Goal: Task Accomplishment & Management: Manage account settings

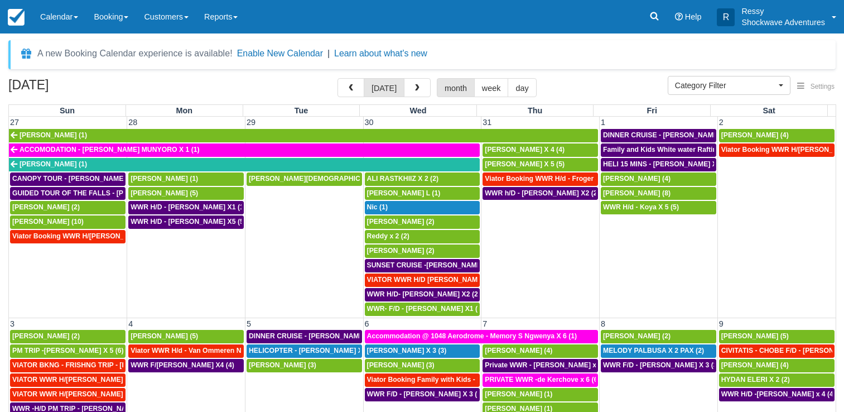
select select
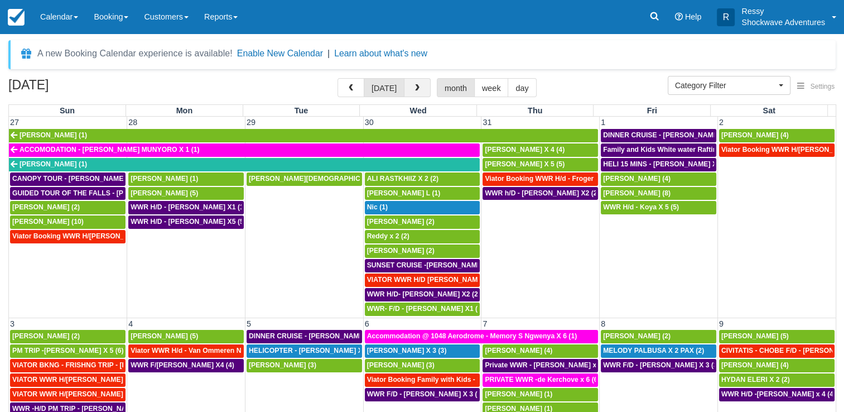
click at [409, 93] on button "button" at bounding box center [417, 87] width 27 height 19
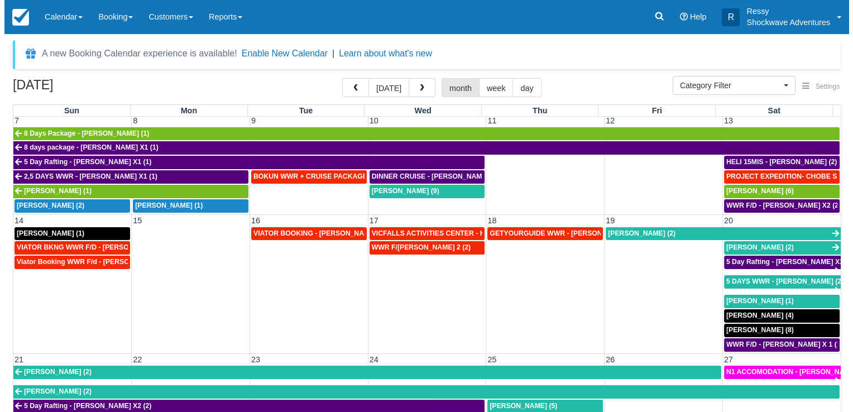
scroll to position [167, 0]
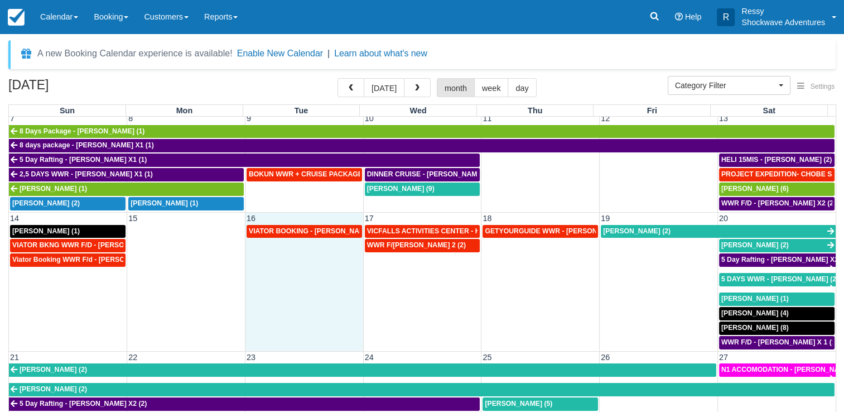
click at [314, 276] on td "VIATOR BOOKING - MILLER RACHEL X 4 (4)" at bounding box center [304, 287] width 118 height 126
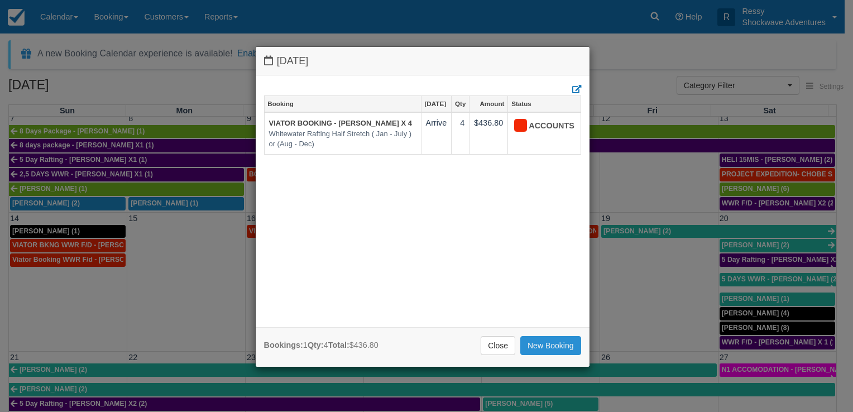
click at [554, 342] on link "New Booking" at bounding box center [550, 345] width 61 height 19
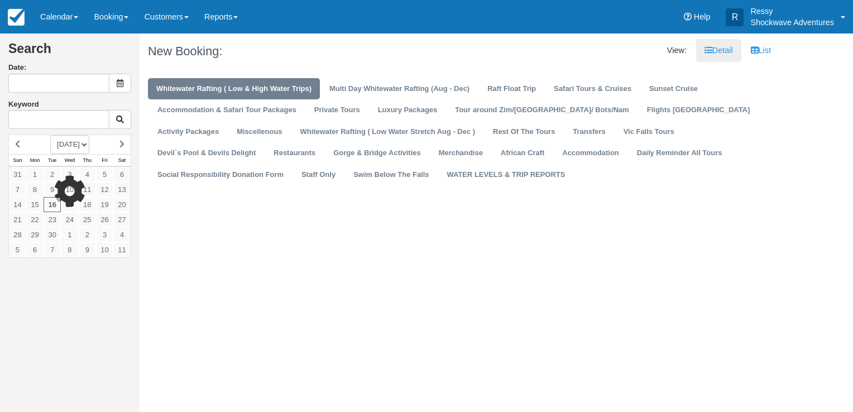
type input "09/16/25"
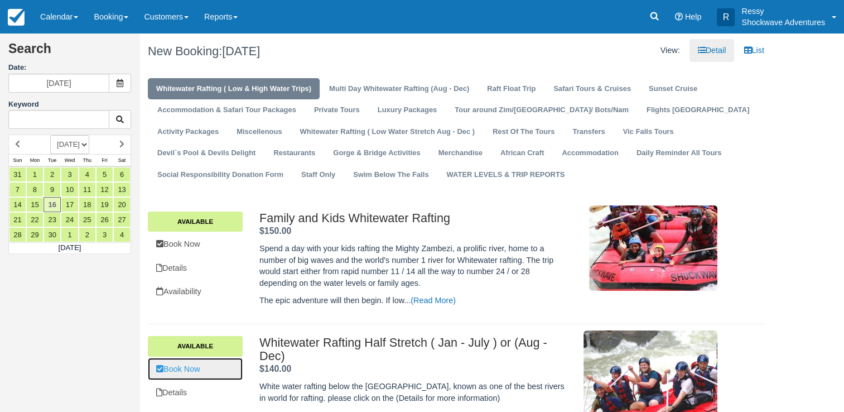
click at [194, 369] on link "Book Now" at bounding box center [195, 369] width 95 height 23
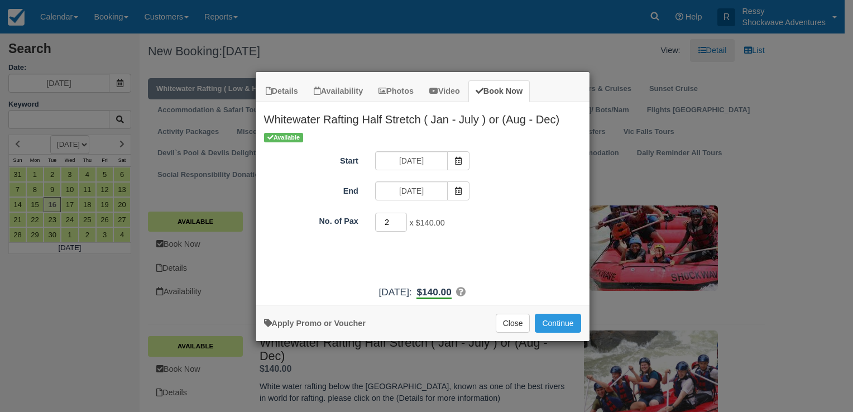
click at [401, 218] on input "2" at bounding box center [391, 222] width 32 height 19
click at [401, 218] on input "3" at bounding box center [391, 222] width 32 height 19
click at [401, 218] on input "4" at bounding box center [391, 222] width 32 height 19
click at [399, 224] on input "3" at bounding box center [391, 222] width 32 height 19
click at [399, 224] on input "2" at bounding box center [391, 222] width 32 height 19
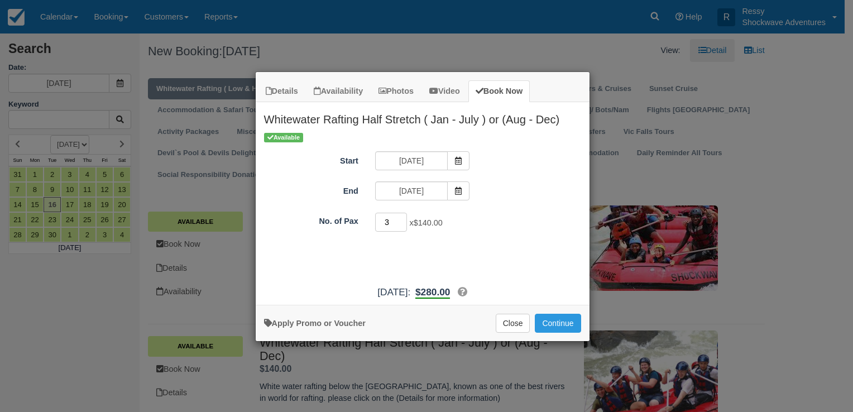
type input "3"
click at [402, 216] on input "3" at bounding box center [391, 222] width 32 height 19
click at [571, 328] on button "Continue" at bounding box center [558, 323] width 46 height 19
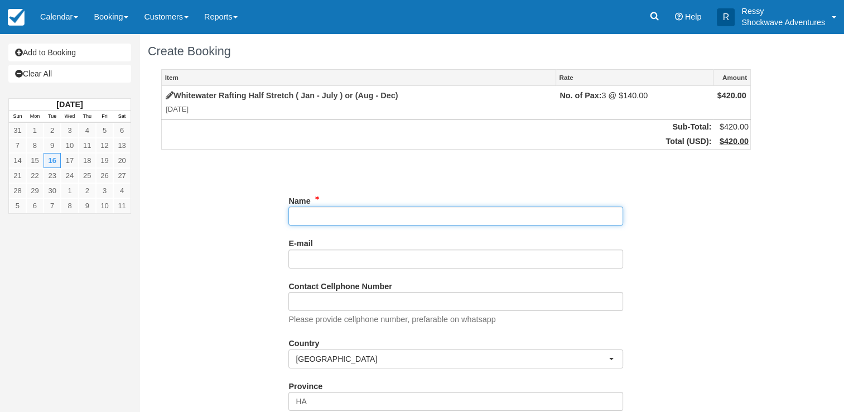
click at [322, 216] on input "Name" at bounding box center [455, 215] width 335 height 19
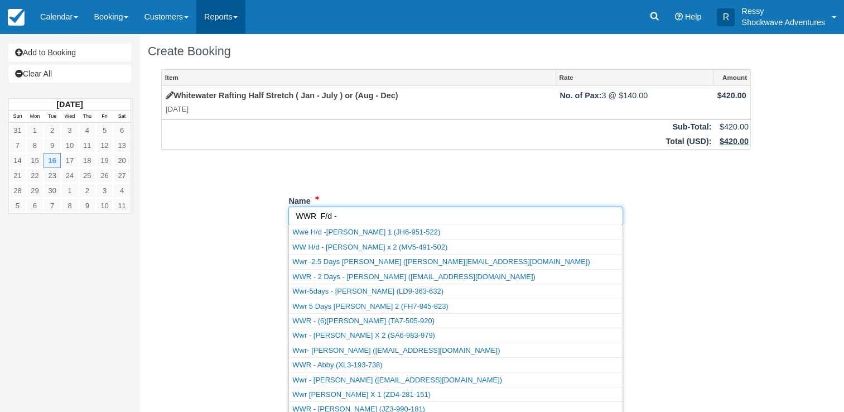
type input "WWR F/d -"
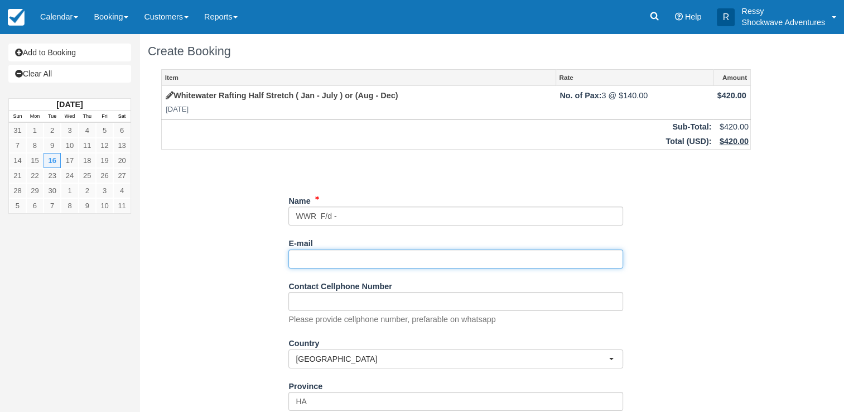
click at [326, 259] on input "E-mail" at bounding box center [455, 258] width 335 height 19
paste input "alexhoskins123@hotmail.co.uk"
type input "alexhoskins123@hotmail.co.uk"
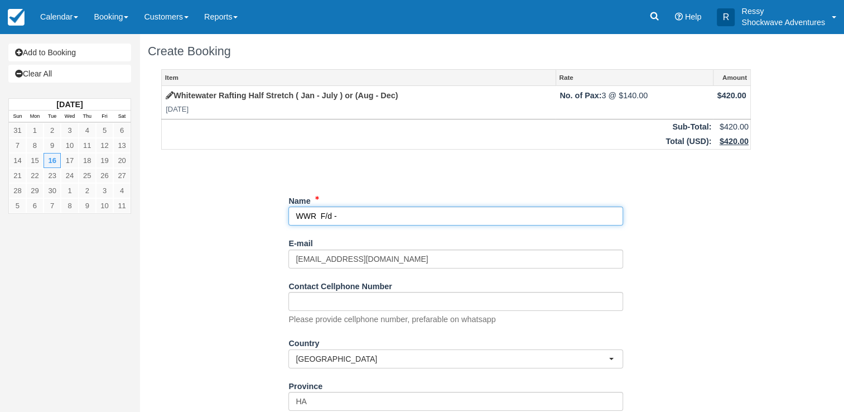
click at [344, 213] on input "Name" at bounding box center [455, 215] width 335 height 19
click at [324, 215] on input "Name" at bounding box center [455, 215] width 335 height 19
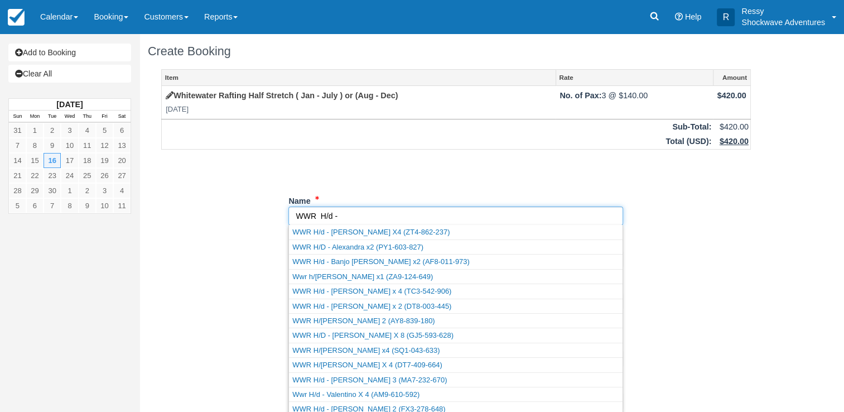
click at [348, 214] on input "Name" at bounding box center [455, 215] width 335 height 19
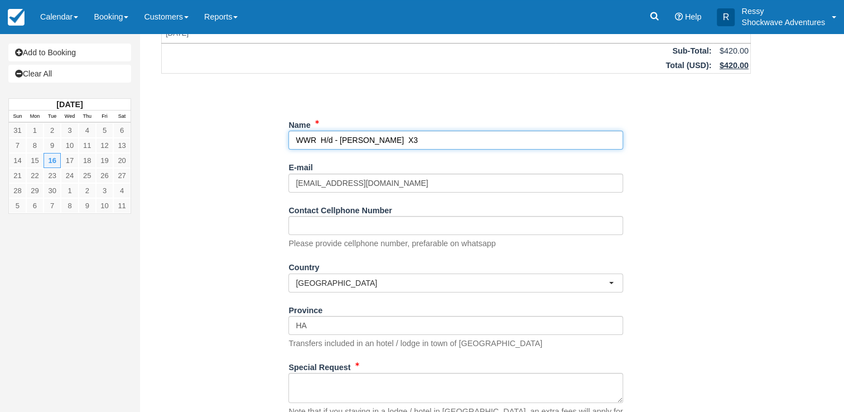
scroll to position [158, 0]
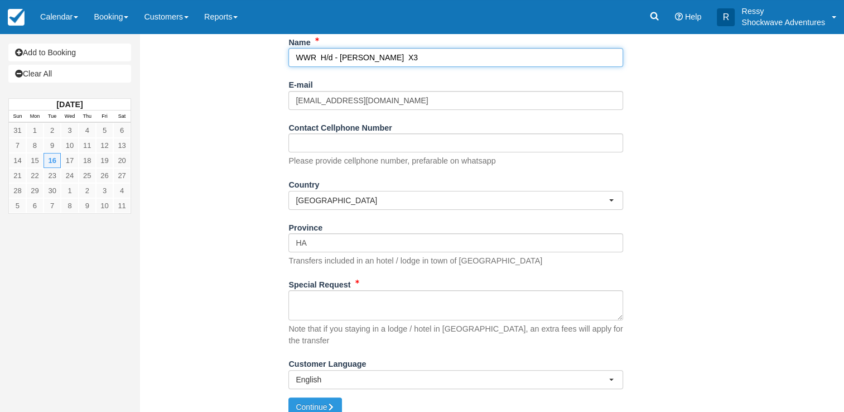
type input "WWR H/d - Richard Venn X3"
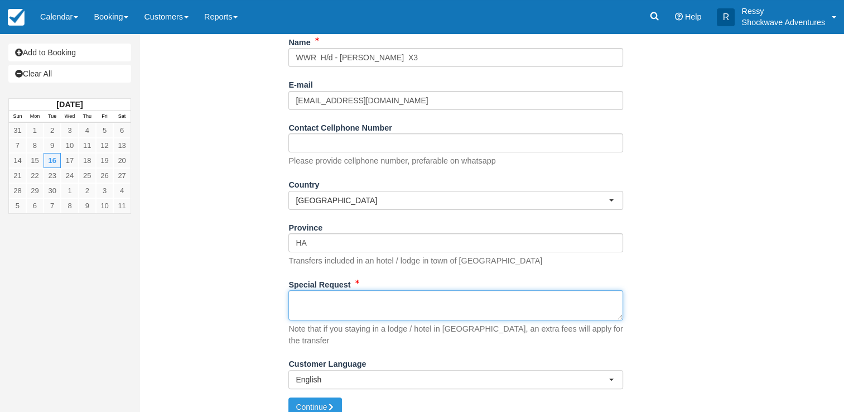
click at [348, 300] on textarea "Special Request" at bounding box center [455, 305] width 335 height 30
type textarea "H"
paste textarea "Good afternoon. Please may I book white water rafting, half day for Tuesday 16t…"
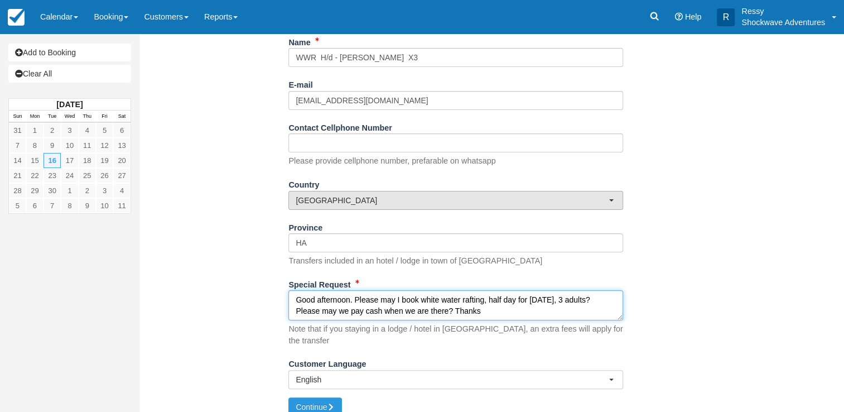
scroll to position [7, 0]
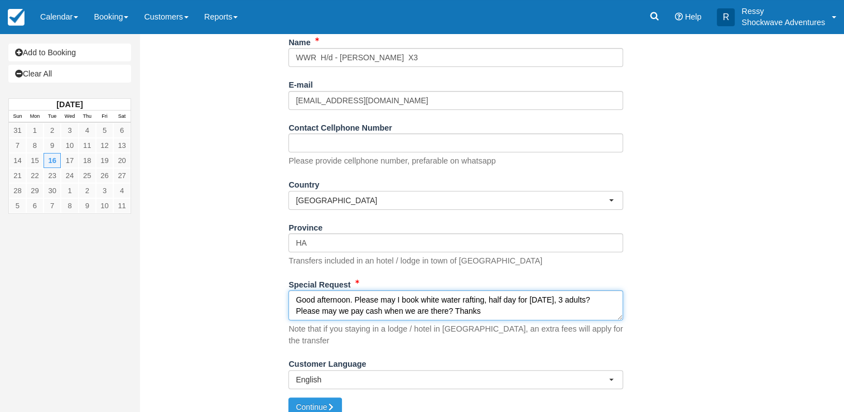
paste textarea "Ok Kindly sent your name , the hotel where you will you be staying and your ema…"
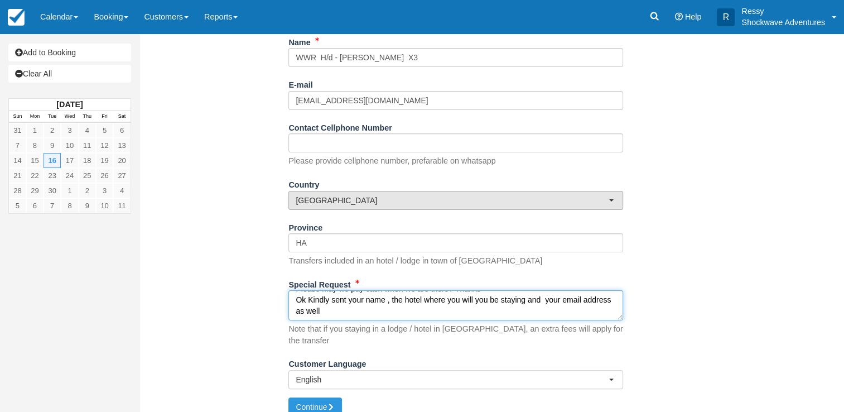
scroll to position [40, 0]
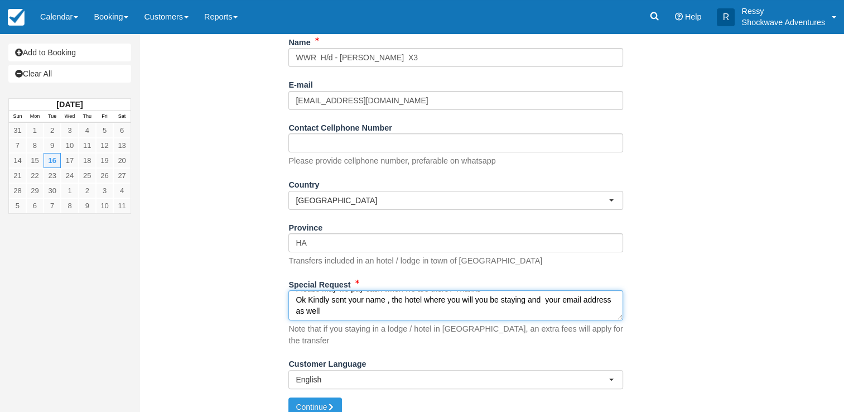
paste textarea "Thank you. The booking is for Richard Venn. We are staying in an air bnb - I wi…"
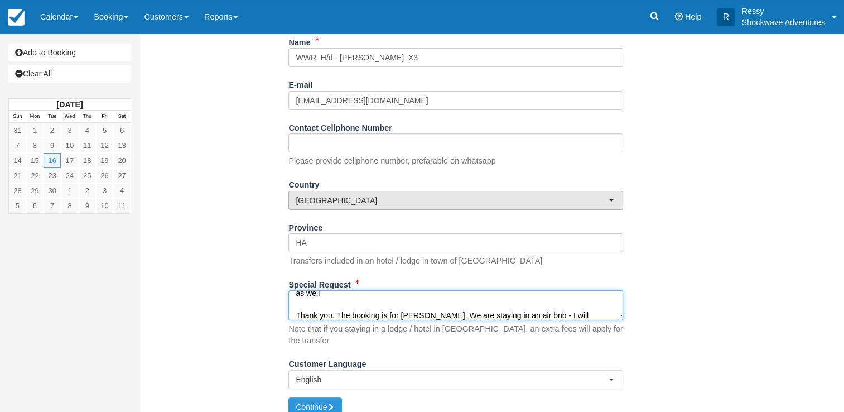
scroll to position [51, 0]
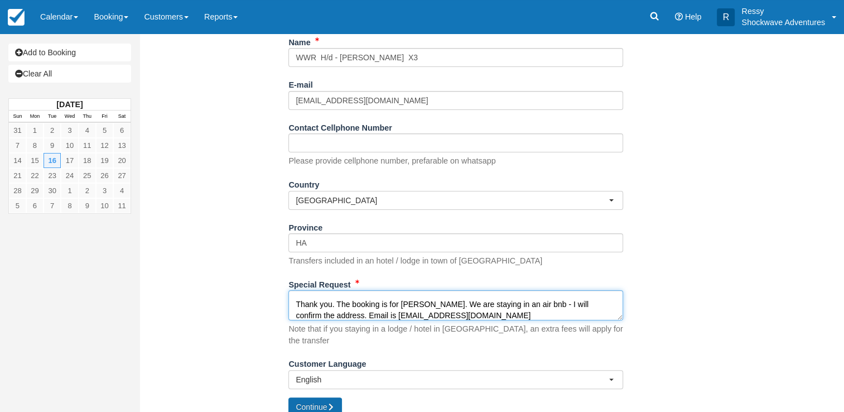
type textarea "Good afternoon. Please may I book white water rafting, half day for Tuesday 16t…"
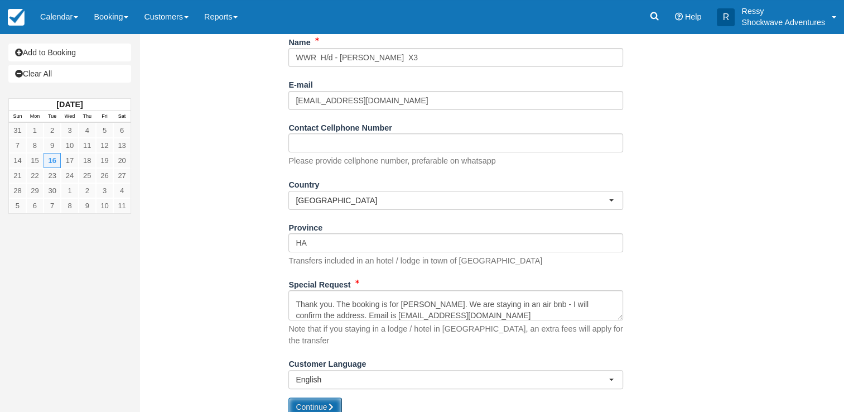
click at [314, 397] on button "Continue" at bounding box center [315, 406] width 54 height 19
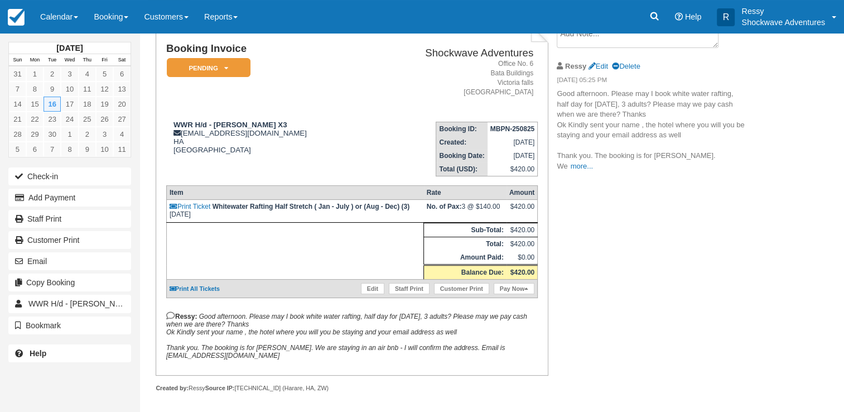
scroll to position [78, 0]
click at [371, 284] on link "Edit" at bounding box center [372, 287] width 23 height 11
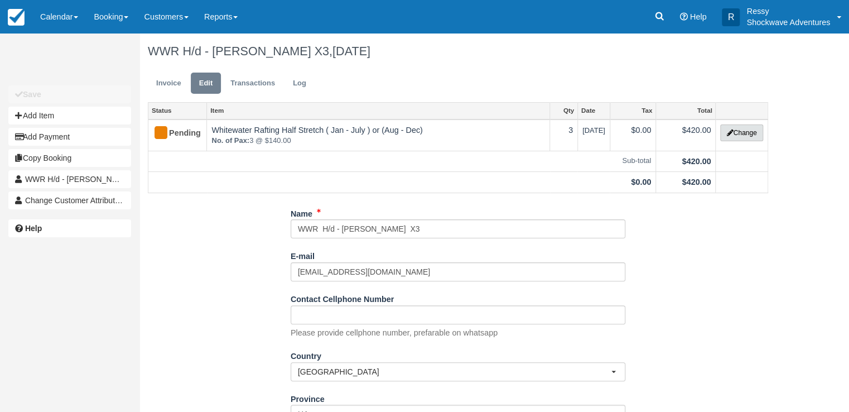
click at [743, 136] on button "Change" at bounding box center [741, 132] width 42 height 17
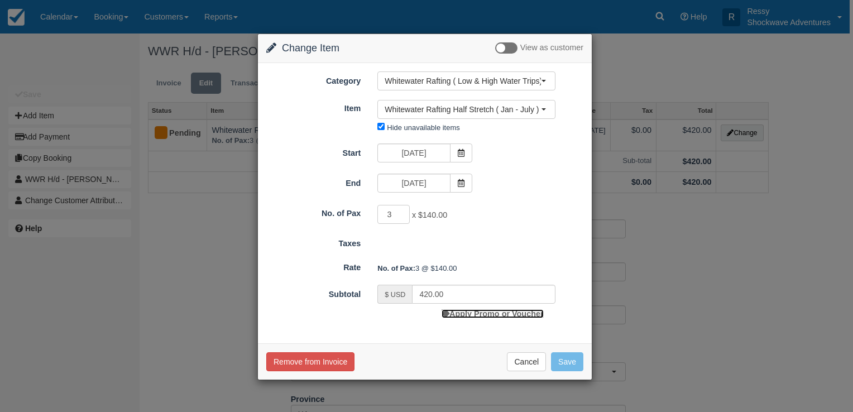
click at [534, 311] on link "Apply Promo or Voucher" at bounding box center [492, 313] width 102 height 9
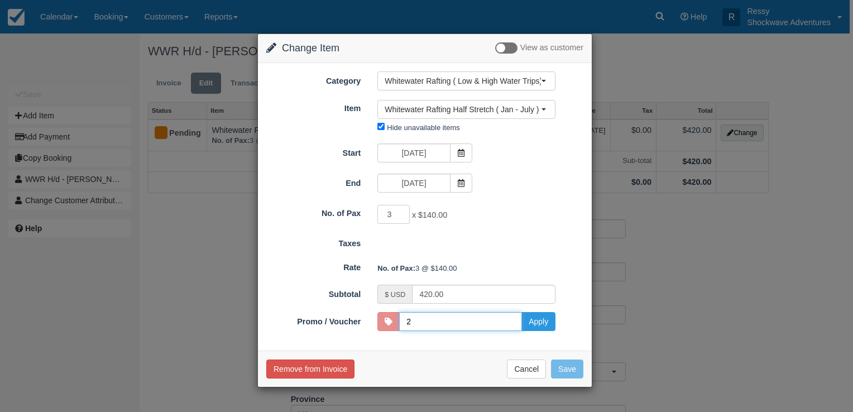
type input "2026"
click at [534, 314] on button "Apply" at bounding box center [538, 321] width 34 height 19
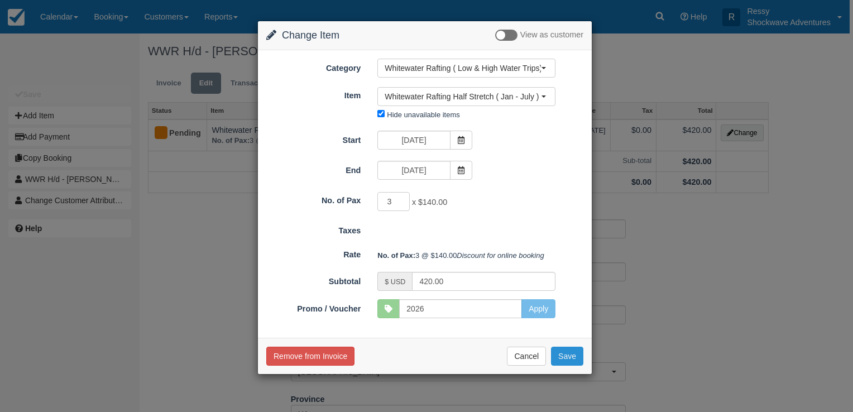
click at [566, 365] on button "Save" at bounding box center [567, 355] width 32 height 19
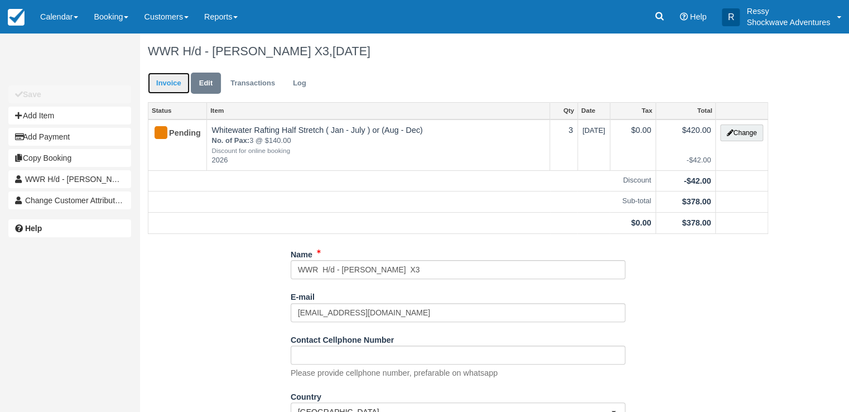
click at [179, 86] on link "Invoice" at bounding box center [169, 84] width 42 height 22
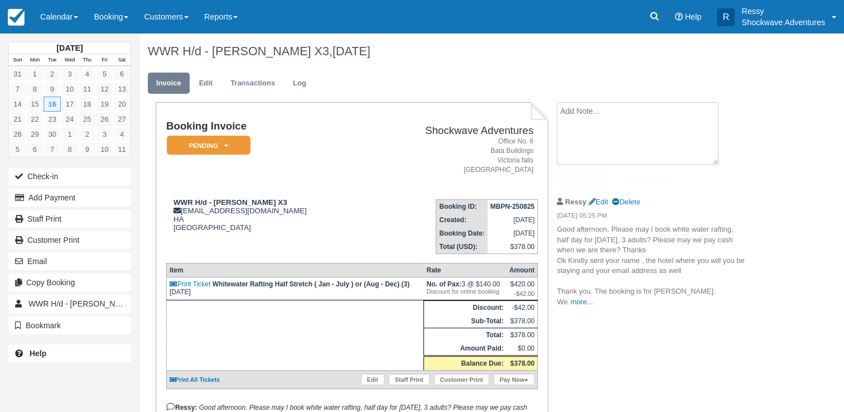
click at [590, 124] on textarea at bounding box center [638, 133] width 162 height 62
type textarea "x"
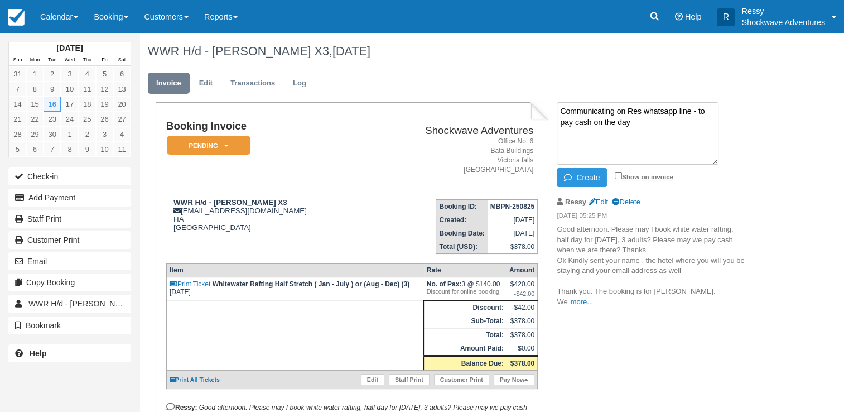
type textarea "Communicating on Res whatsapp line - to pay cash on the day"
click at [618, 174] on input "Show on invoice" at bounding box center [618, 175] width 7 height 7
checkbox input "true"
click at [594, 178] on button "Create" at bounding box center [582, 177] width 50 height 19
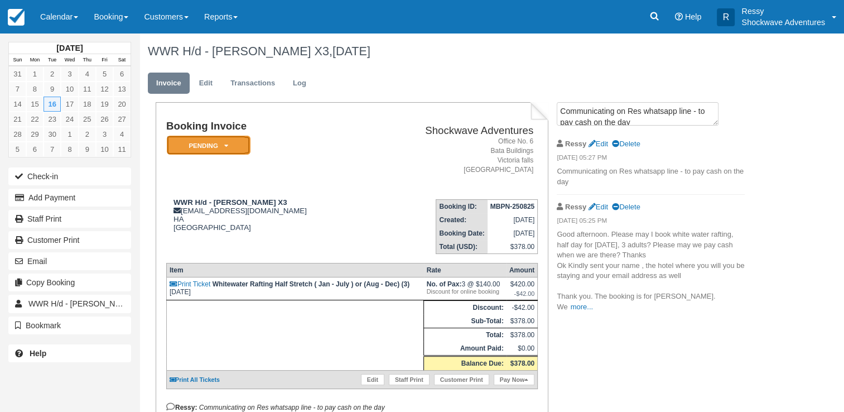
click at [219, 147] on em "Pending" at bounding box center [209, 146] width 84 height 20
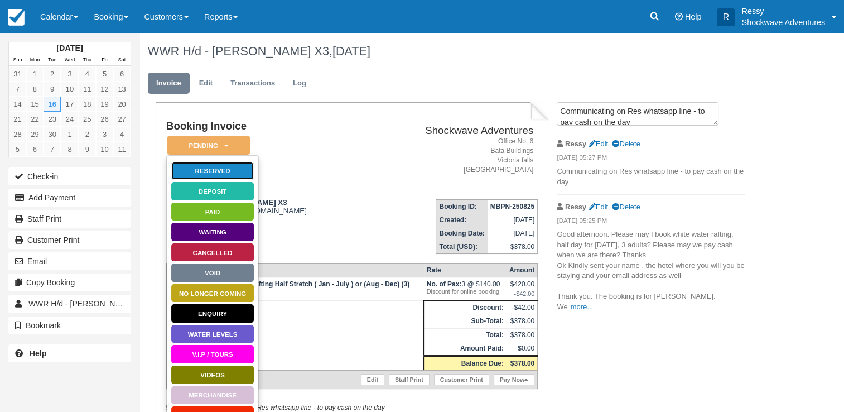
click at [233, 171] on link "Reserved" at bounding box center [213, 171] width 84 height 20
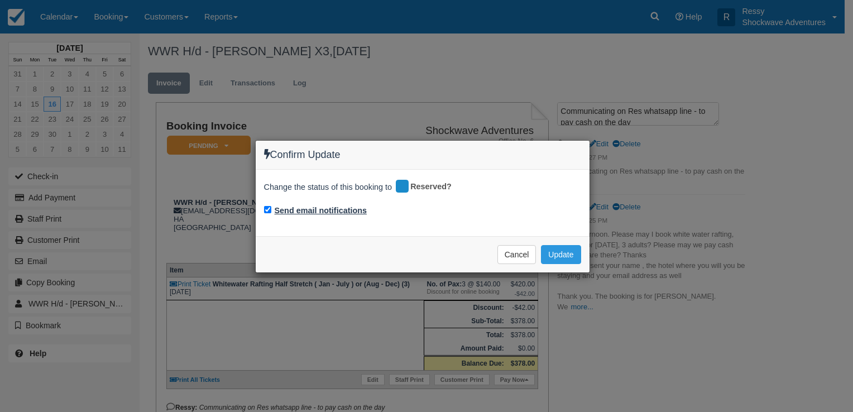
click at [291, 213] on label "Send email notifications" at bounding box center [321, 211] width 93 height 12
click at [271, 213] on input "Send email notifications" at bounding box center [267, 209] width 7 height 7
checkbox input "false"
click at [561, 258] on button "Update" at bounding box center [561, 254] width 40 height 19
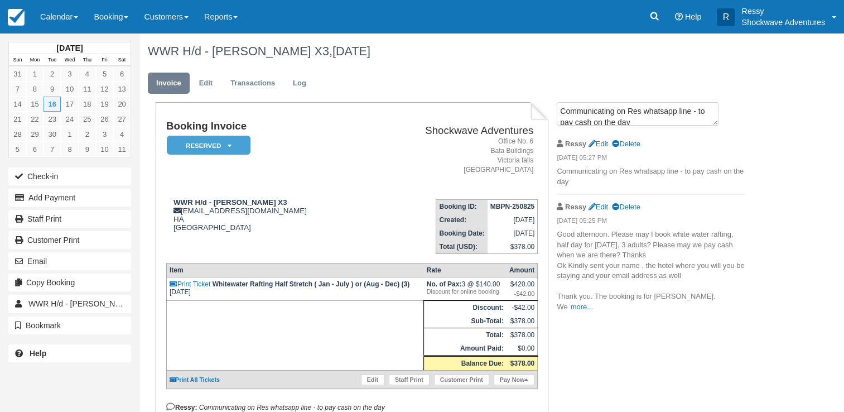
drag, startPoint x: 72, startPoint y: 18, endPoint x: 73, endPoint y: 37, distance: 18.4
click at [73, 18] on link "Calendar" at bounding box center [59, 16] width 54 height 33
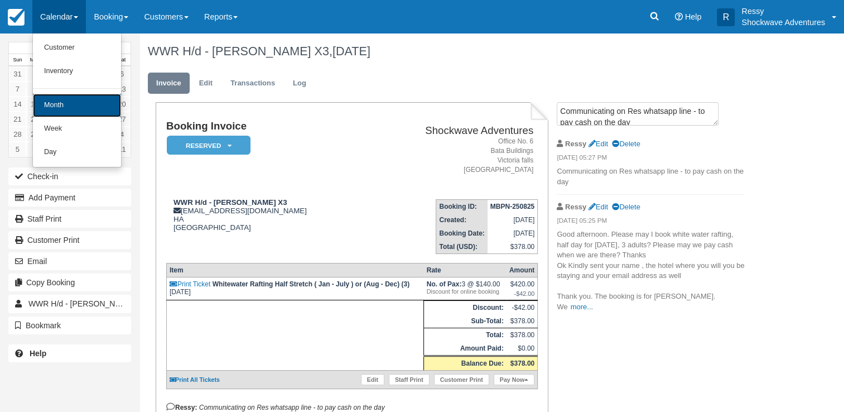
click at [80, 97] on link "Month" at bounding box center [77, 105] width 88 height 23
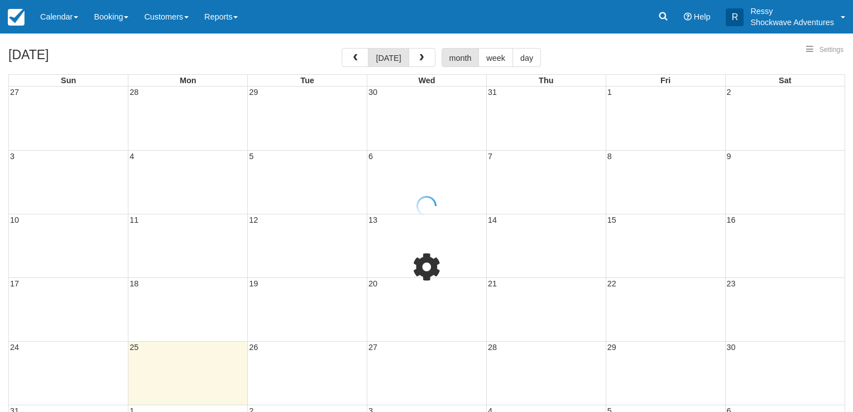
select select
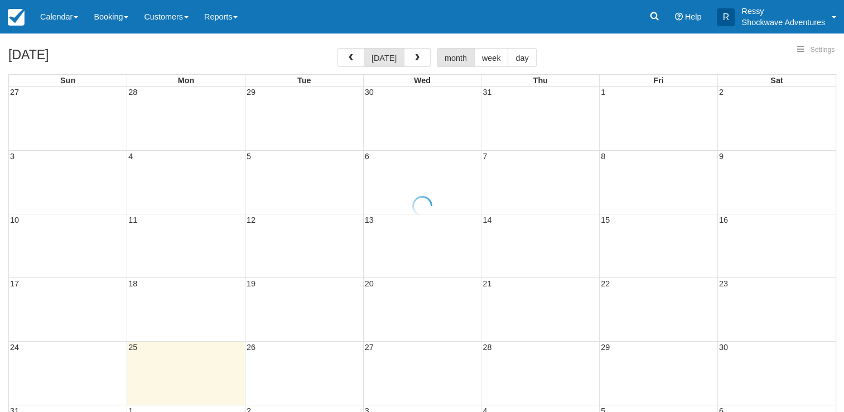
select select
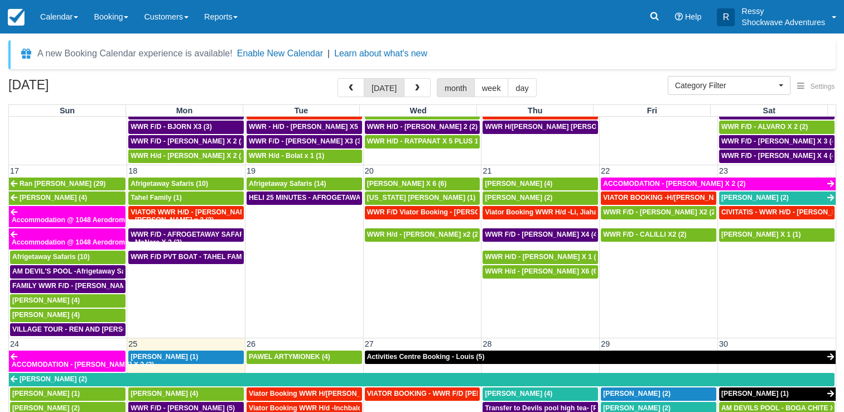
scroll to position [614, 0]
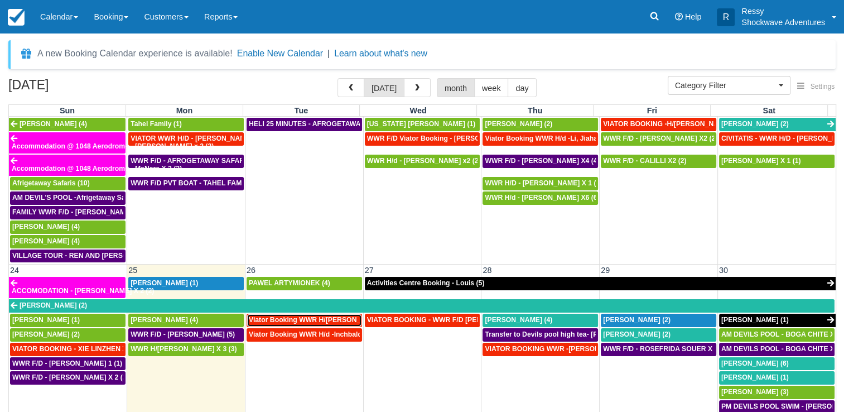
click at [331, 316] on span "Viator Booking WWR H/[PERSON_NAME] X 8 (8)" at bounding box center [327, 320] width 157 height 8
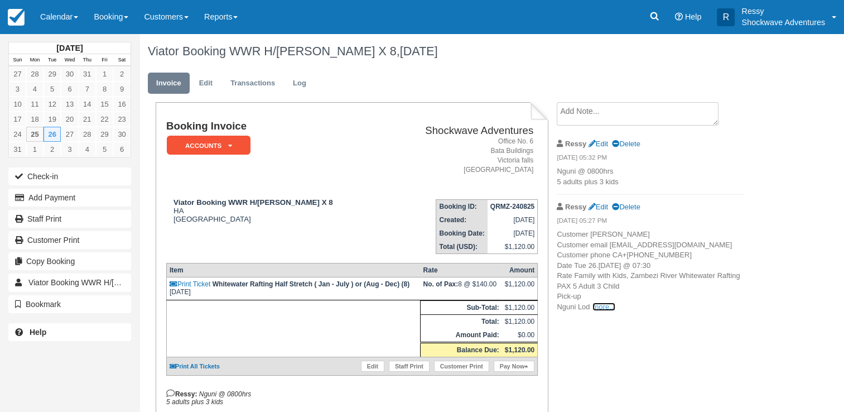
click at [597, 311] on link "more..." at bounding box center [604, 306] width 22 height 8
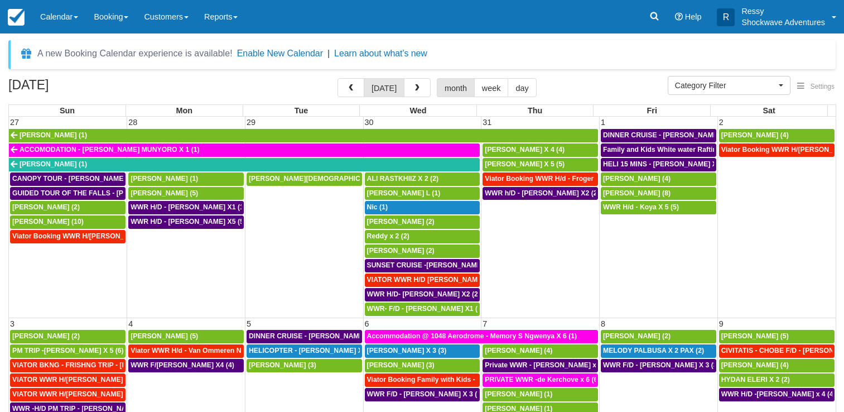
select select
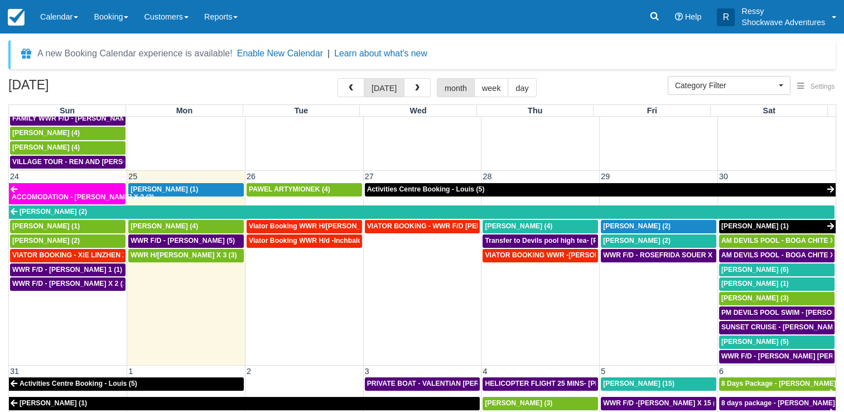
scroll to position [720, 0]
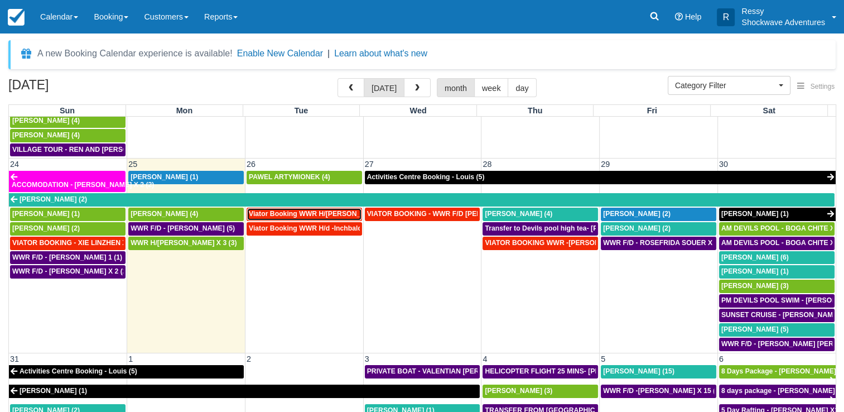
click at [341, 210] on span "Viator Booking WWR H/[PERSON_NAME] X 8 (8)" at bounding box center [327, 214] width 157 height 8
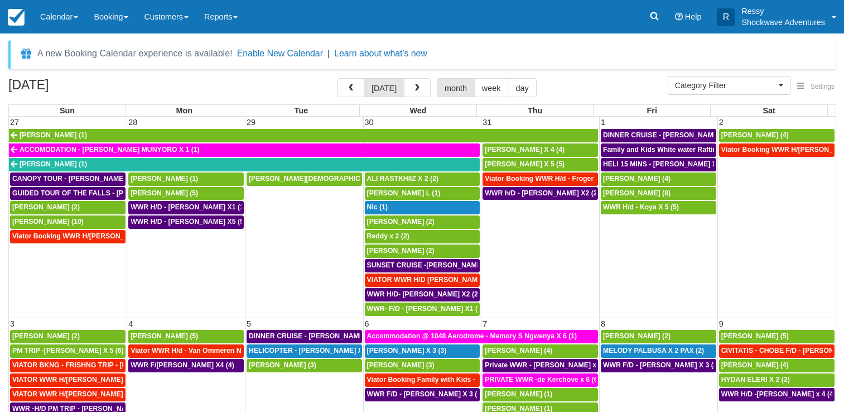
select select
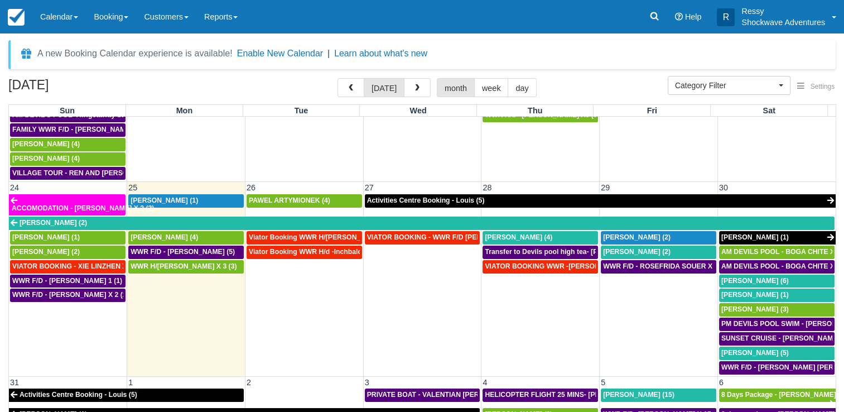
scroll to position [720, 0]
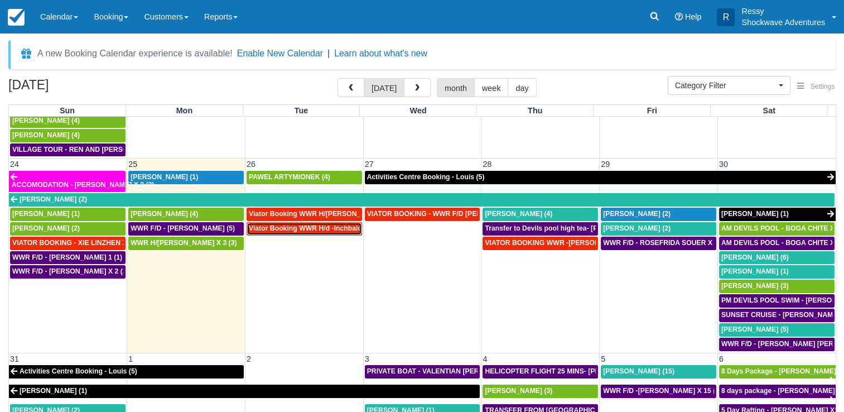
click at [344, 224] on span "Viator Booking WWR H/d -Inchbald James X 4 (4)" at bounding box center [346, 228] width 195 height 8
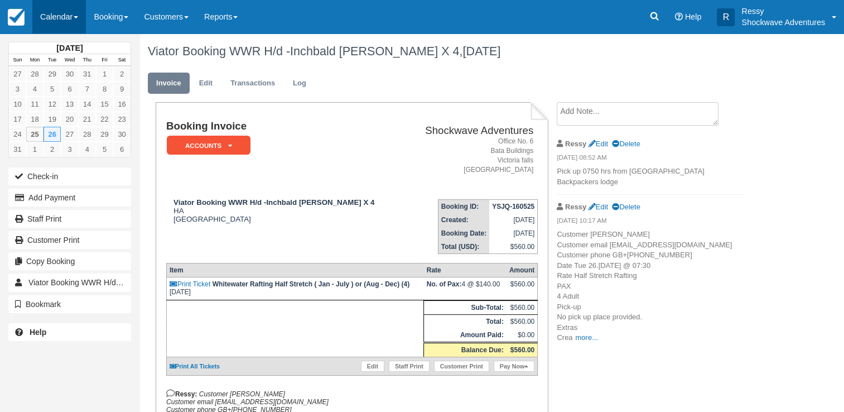
click at [69, 17] on link "Calendar" at bounding box center [59, 16] width 54 height 33
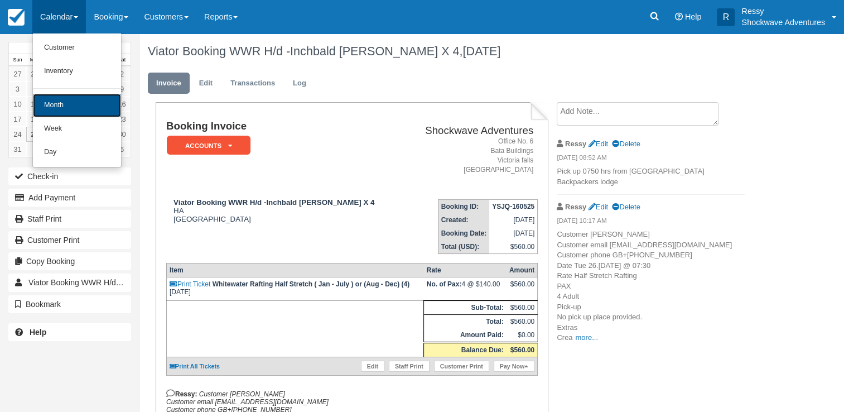
click at [79, 100] on link "Month" at bounding box center [77, 105] width 88 height 23
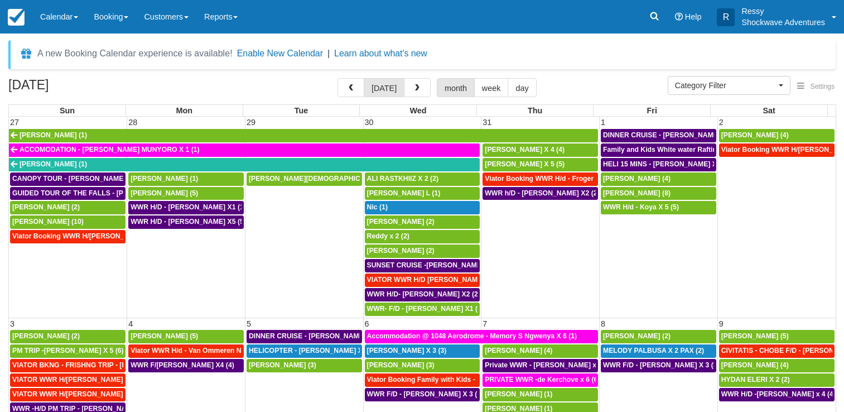
select select
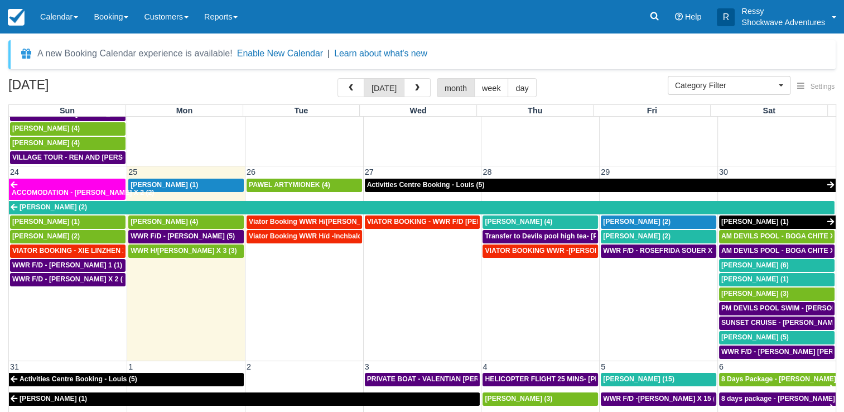
scroll to position [720, 0]
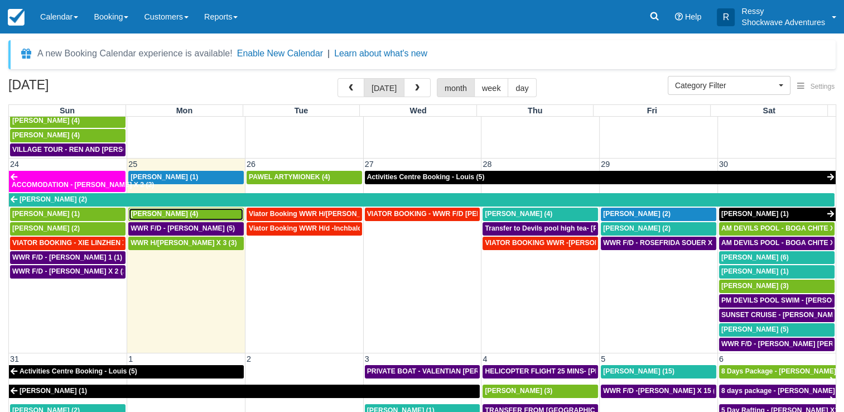
click at [198, 210] on div "Stephen Knight (4)" at bounding box center [186, 214] width 111 height 9
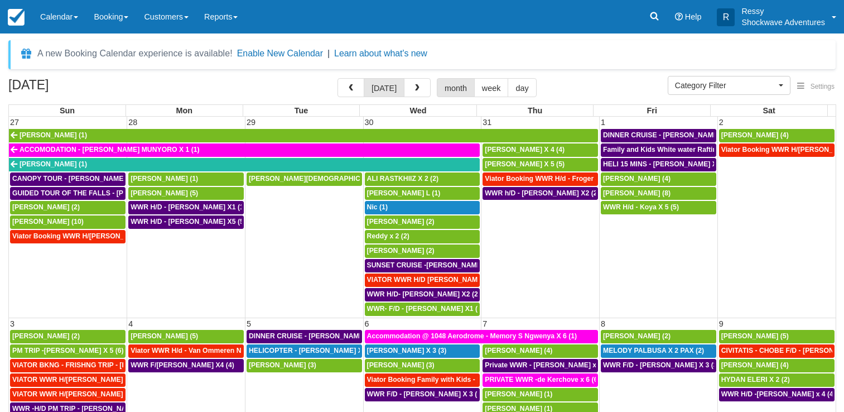
select select
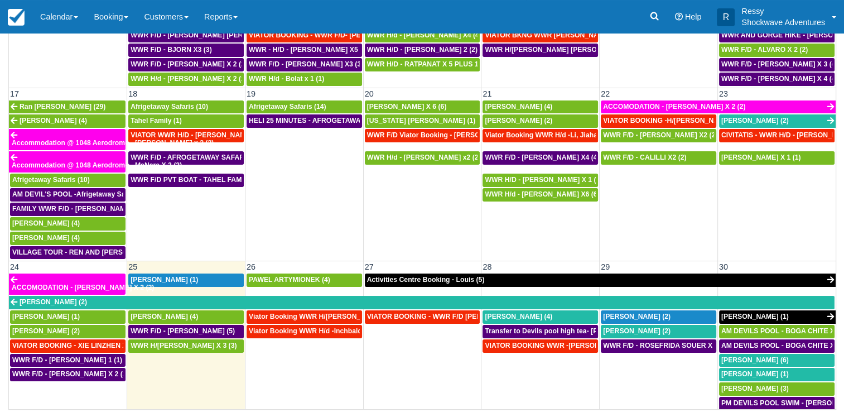
scroll to position [614, 0]
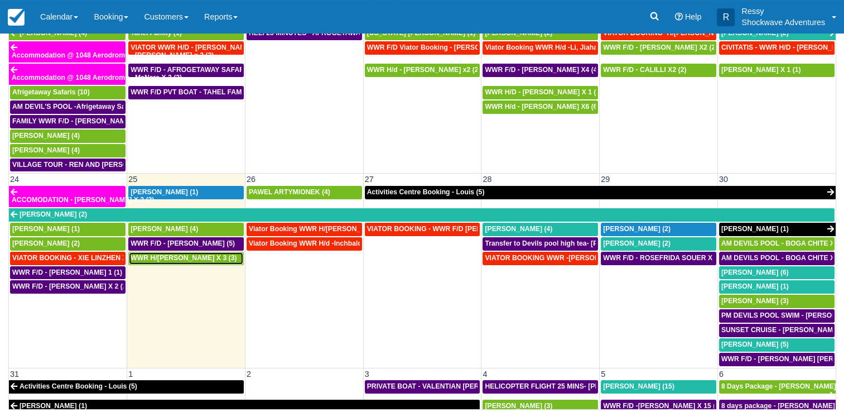
click at [208, 254] on span "WWR H/d - Steward X 3 (3)" at bounding box center [184, 258] width 106 height 8
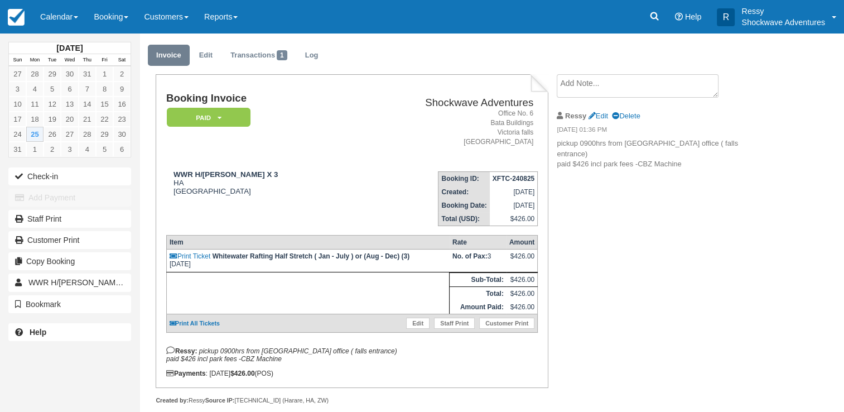
scroll to position [42, 0]
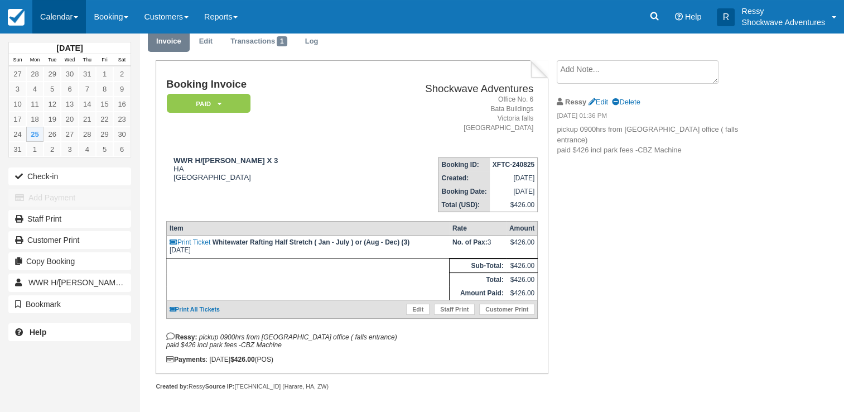
click at [74, 17] on link "Calendar" at bounding box center [59, 16] width 54 height 33
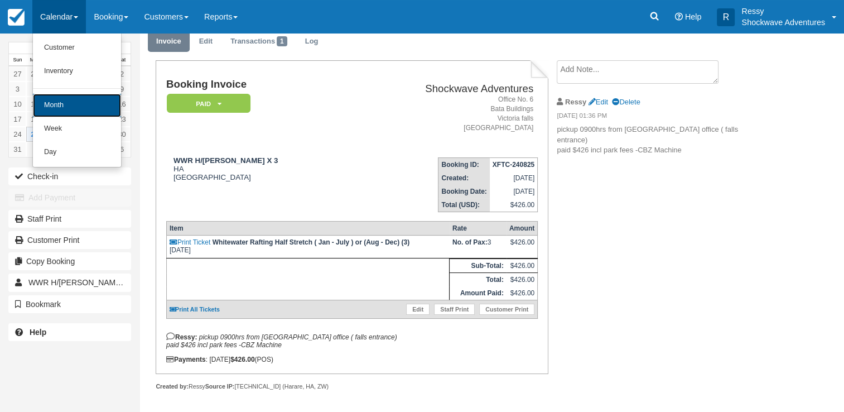
click at [97, 110] on link "Month" at bounding box center [77, 105] width 88 height 23
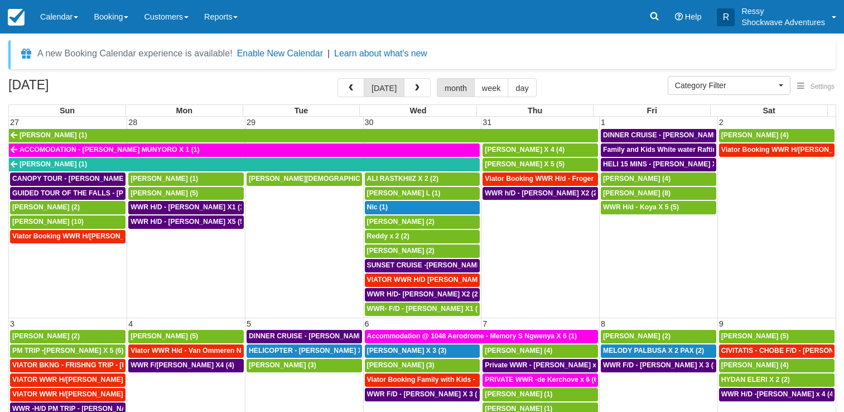
select select
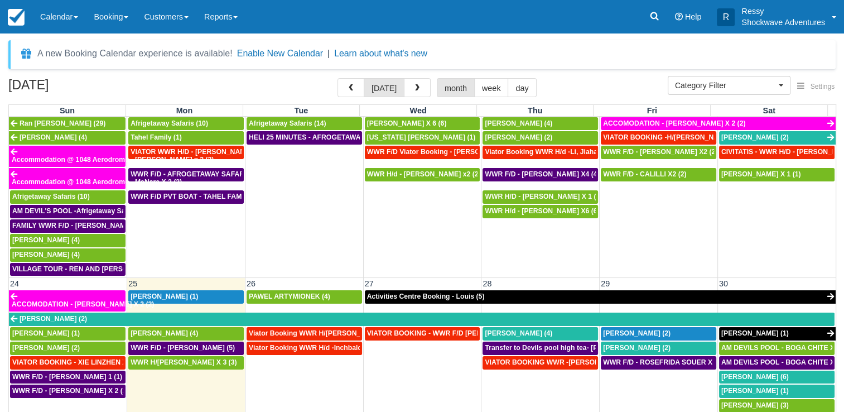
scroll to position [670, 0]
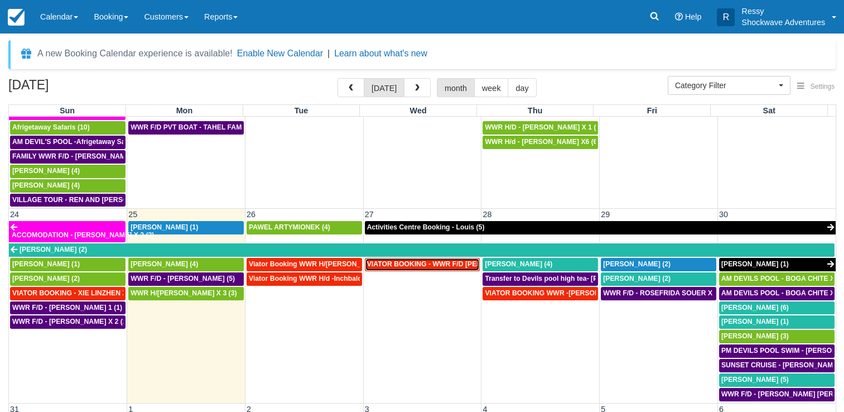
click at [436, 260] on span "VIATOR BOOKING - WWR F/D Dancy, Merrin X 2 (3)" at bounding box center [456, 264] width 178 height 8
